Goal: Use online tool/utility

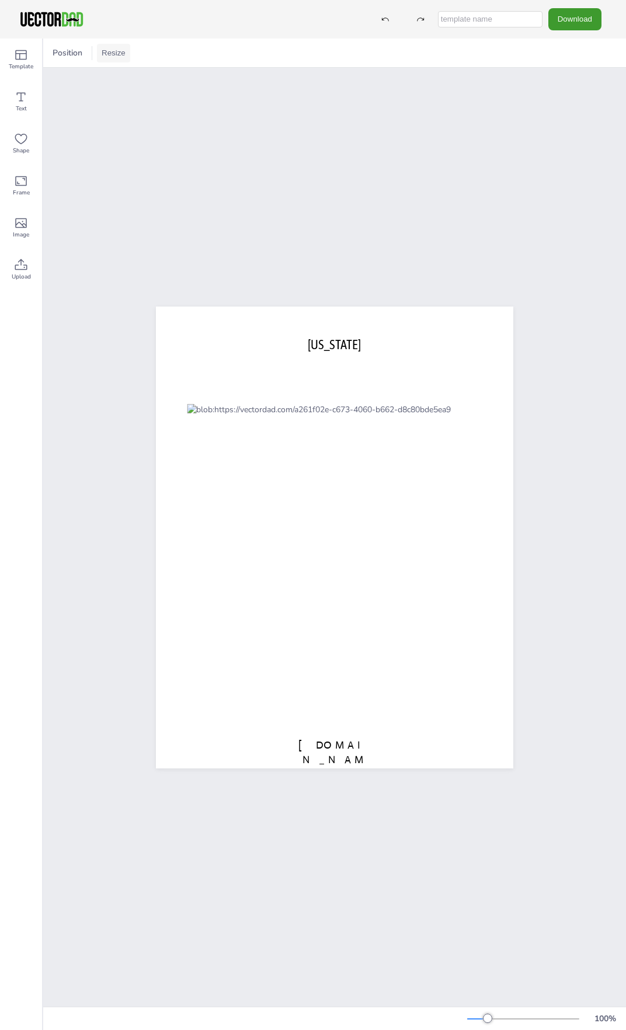
click at [113, 53] on button "Resize" at bounding box center [113, 53] width 33 height 19
click at [140, 81] on li "US Letter (8.5in x 11in)" at bounding box center [146, 76] width 98 height 23
click at [331, 741] on span "[DOMAIN_NAME]" at bounding box center [334, 760] width 72 height 42
click at [582, 411] on div "[DOMAIN_NAME] [US_STATE]" at bounding box center [334, 537] width 583 height 939
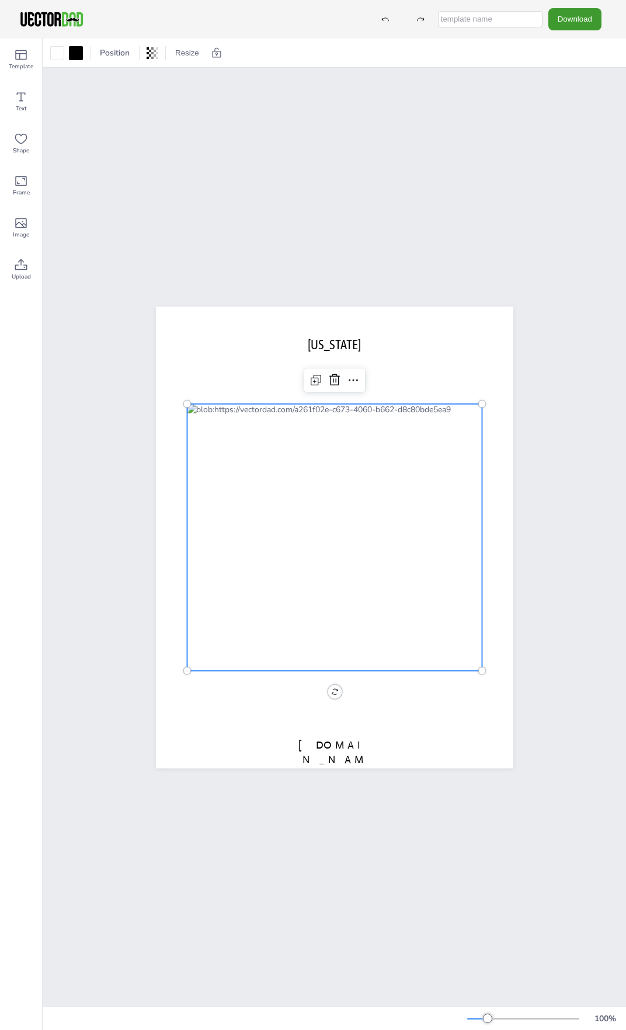
click at [304, 414] on div at bounding box center [334, 537] width 295 height 267
click at [349, 375] on icon at bounding box center [353, 380] width 14 height 14
click at [366, 404] on div "Copy" at bounding box center [374, 406] width 34 height 11
click at [581, 23] on button "Download" at bounding box center [574, 19] width 53 height 22
click at [572, 140] on li "PDF" at bounding box center [578, 143] width 96 height 24
